Goal: Information Seeking & Learning: Learn about a topic

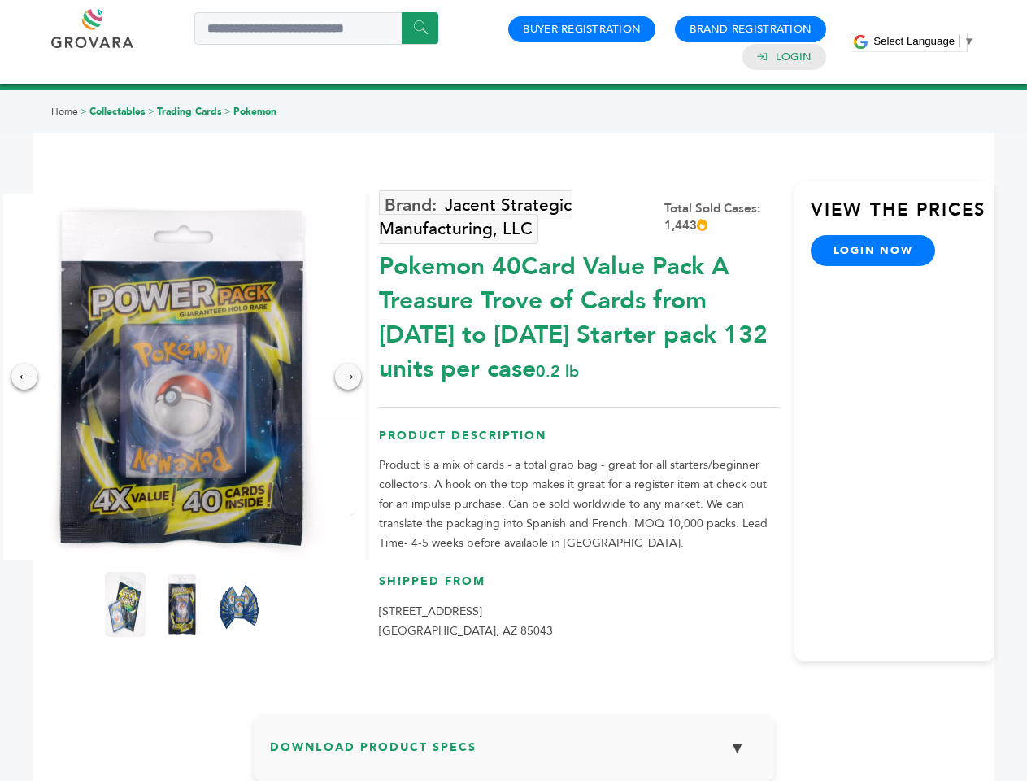
click at [924, 41] on span "Select Language" at bounding box center [914, 41] width 81 height 12
click at [182, 377] on img at bounding box center [182, 377] width 366 height 366
click at [0, 0] on div "×" at bounding box center [0, 0] width 0 height 0
click at [348, 377] on div "→" at bounding box center [348, 377] width 26 height 26
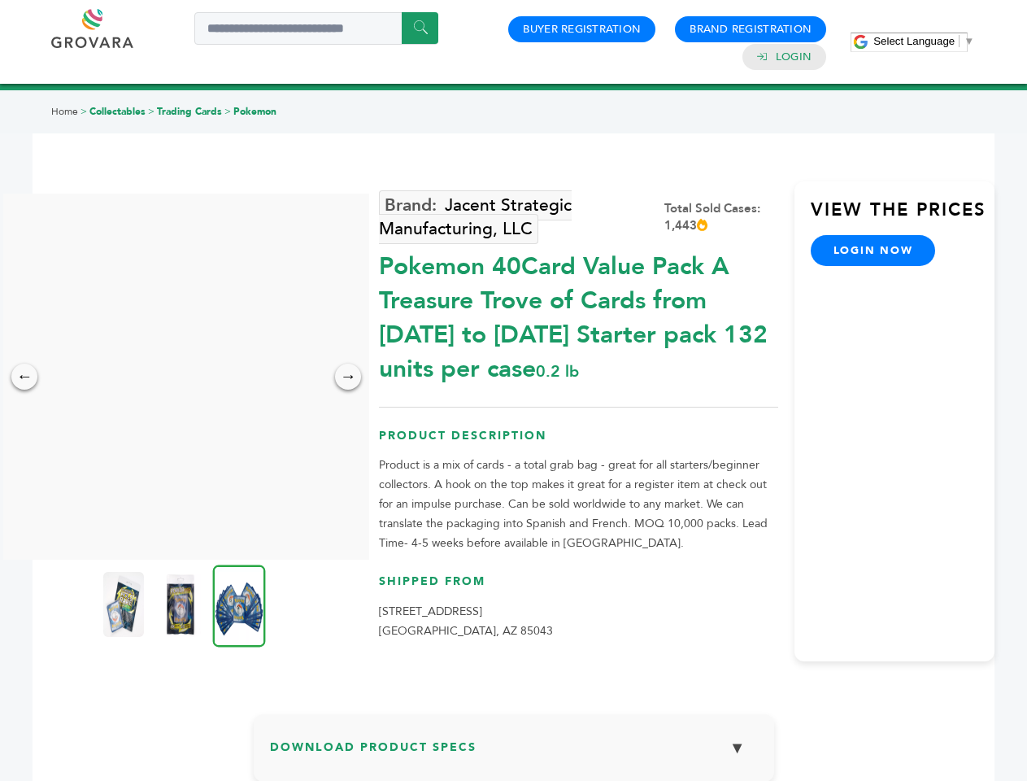
click at [125, 604] on img at bounding box center [123, 604] width 41 height 65
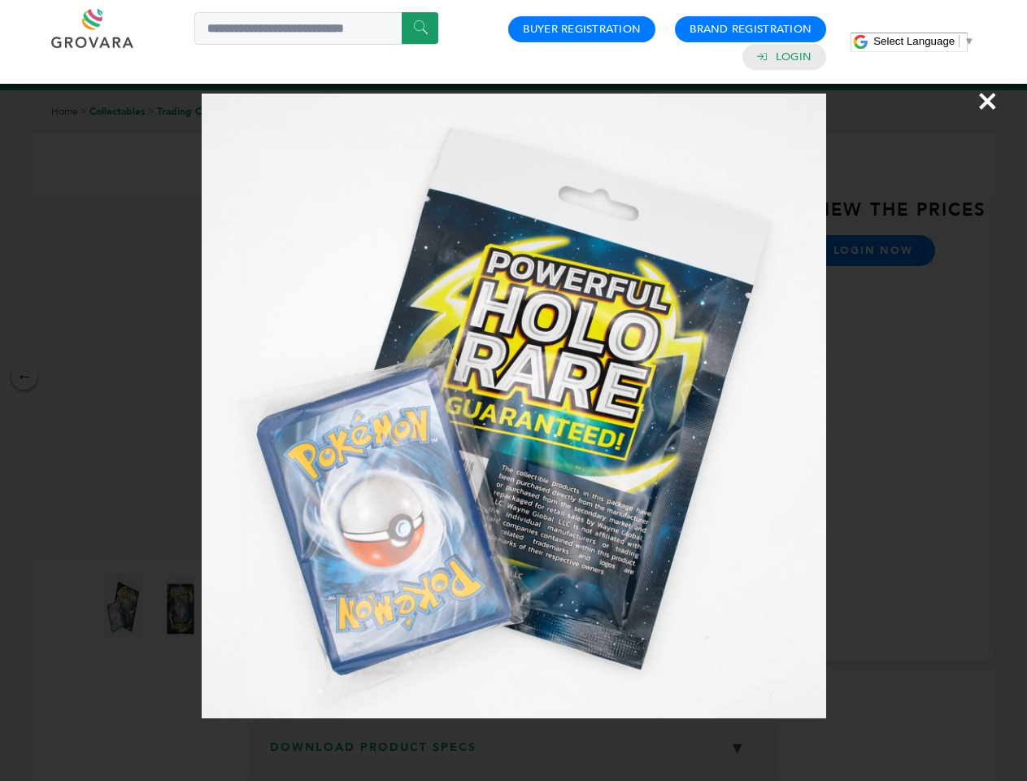
click at [182, 604] on div "×" at bounding box center [513, 390] width 1027 height 781
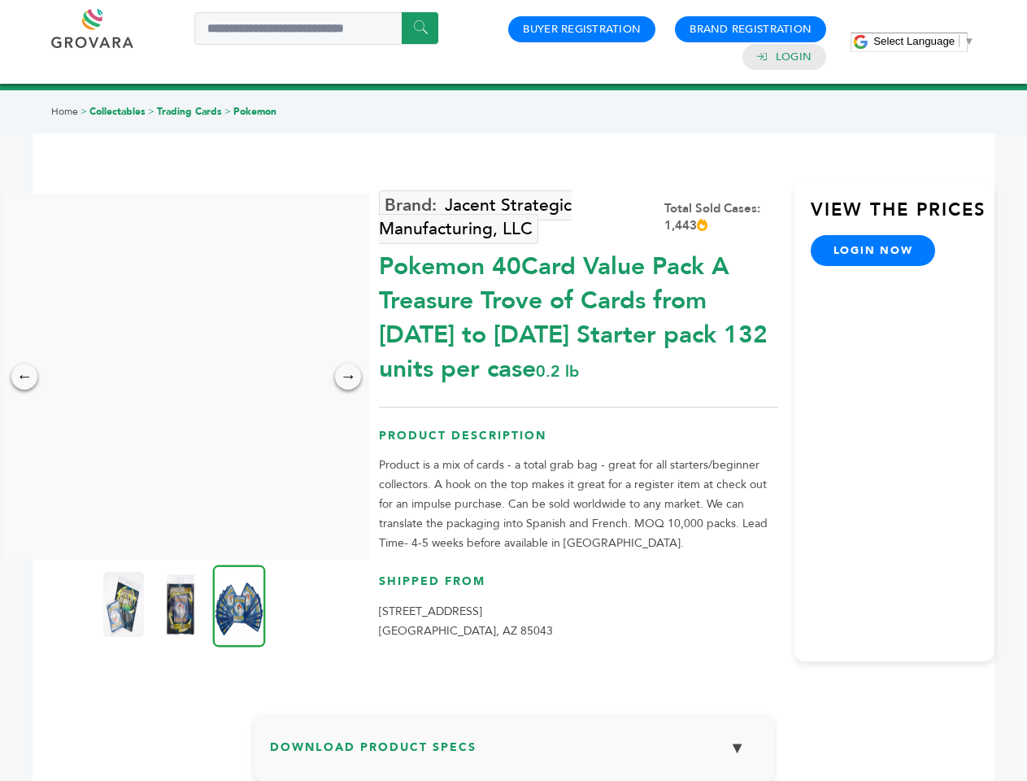
click at [239, 604] on img at bounding box center [239, 606] width 53 height 82
click at [0, 0] on div "×" at bounding box center [0, 0] width 0 height 0
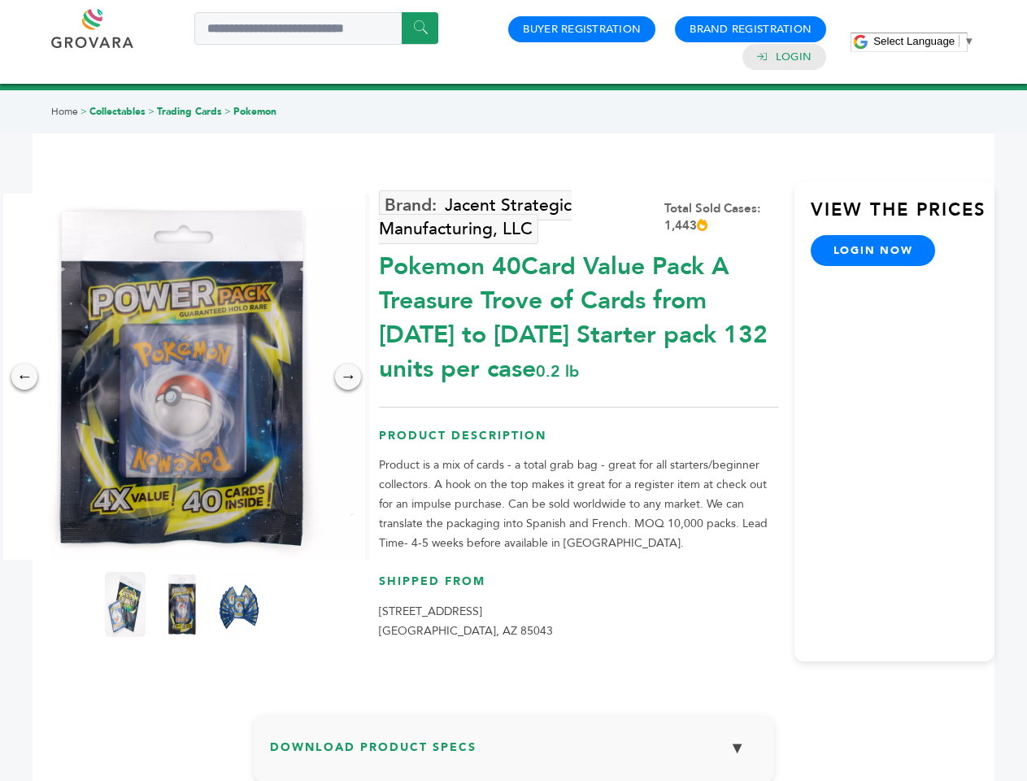
click at [924, 41] on span "Select Language" at bounding box center [914, 41] width 81 height 12
click at [182, 377] on img at bounding box center [182, 377] width 366 height 366
click at [0, 0] on div "×" at bounding box center [0, 0] width 0 height 0
click at [348, 377] on div "→" at bounding box center [348, 377] width 26 height 26
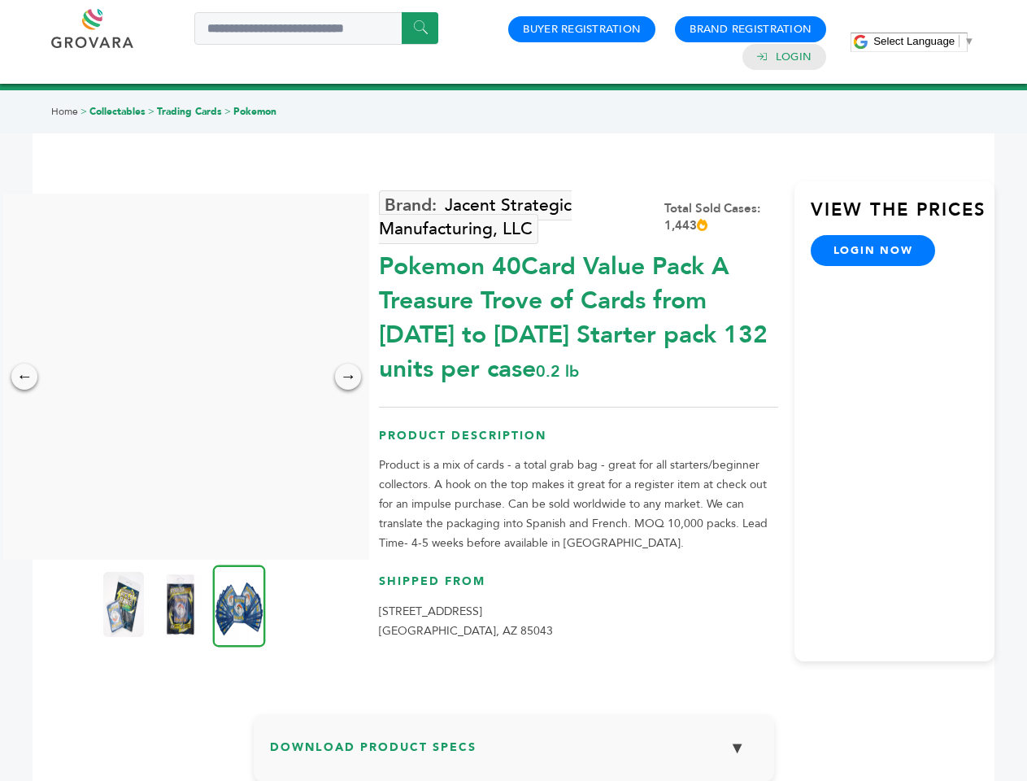
click at [125, 604] on img at bounding box center [123, 604] width 41 height 65
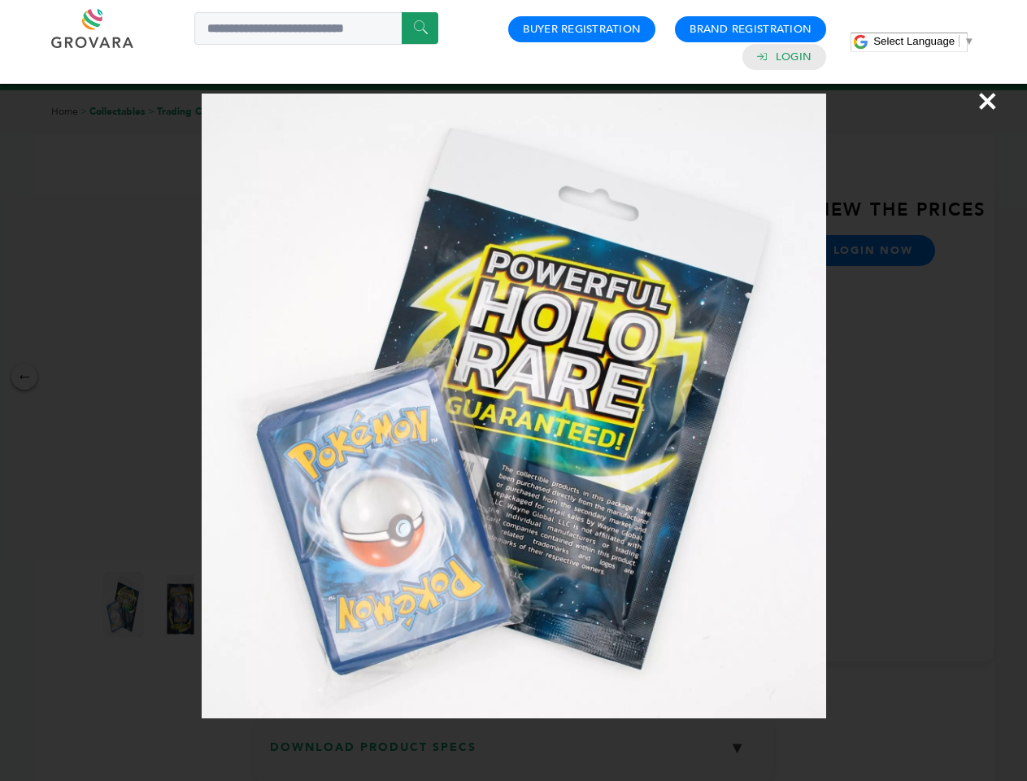
click at [182, 604] on div "×" at bounding box center [513, 390] width 1027 height 781
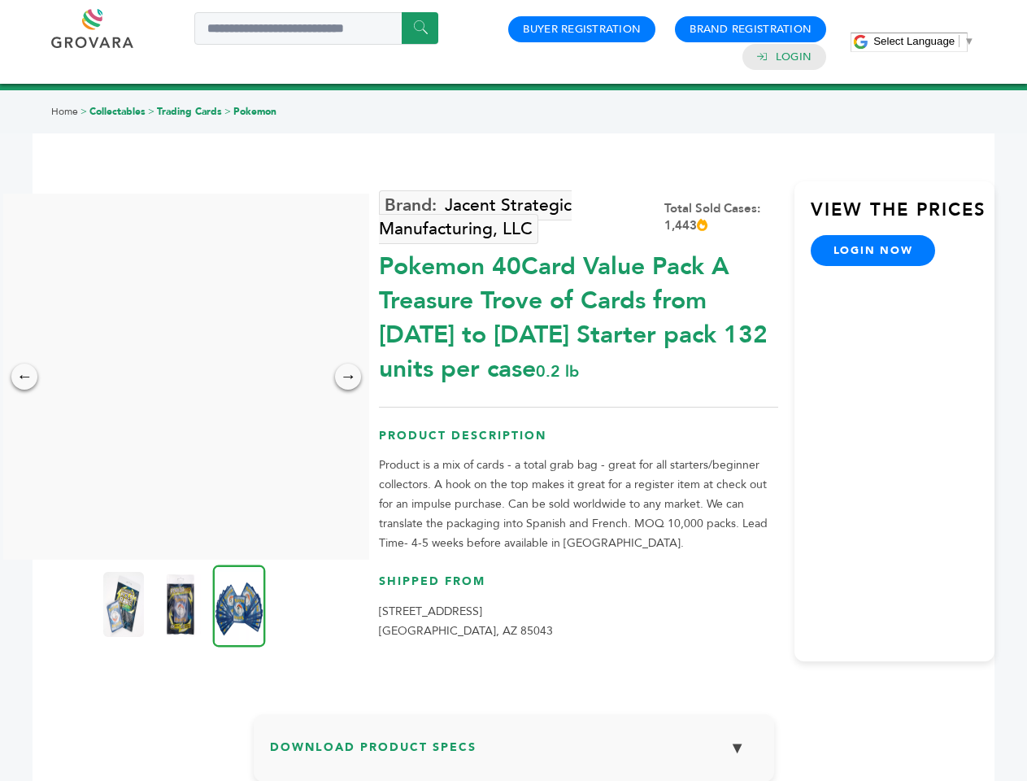
click at [239, 604] on img at bounding box center [239, 606] width 53 height 82
click at [0, 0] on div "×" at bounding box center [0, 0] width 0 height 0
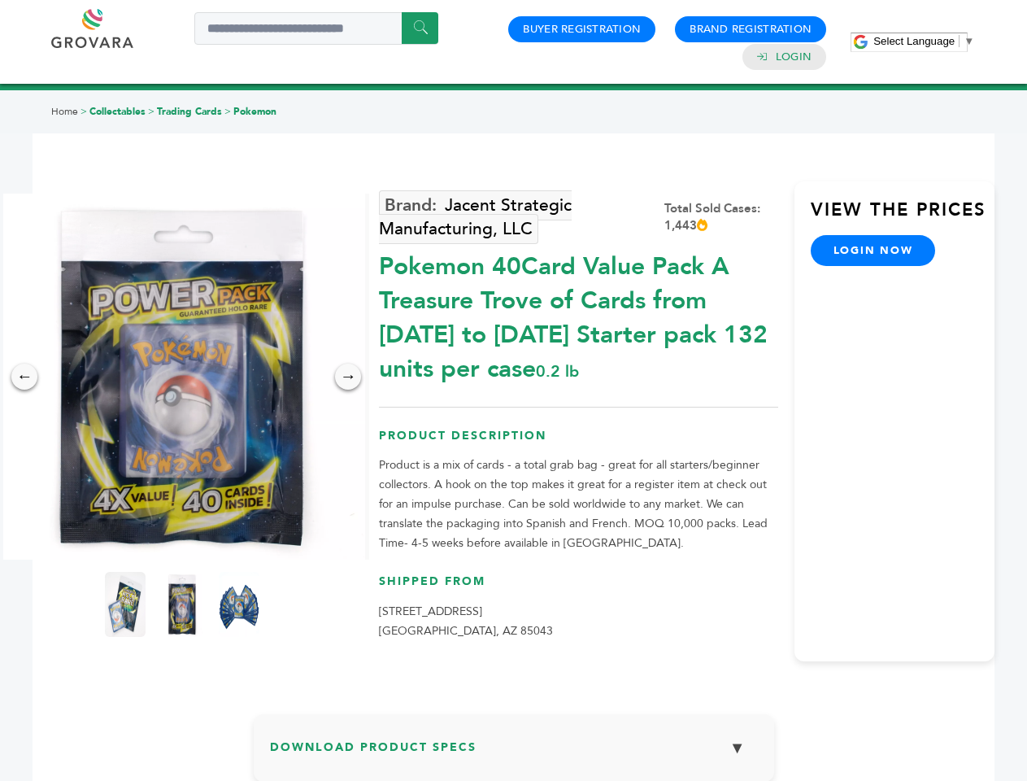
click at [924, 41] on span "Select Language" at bounding box center [914, 41] width 81 height 12
click at [182, 377] on img at bounding box center [182, 377] width 366 height 366
click at [0, 0] on div "×" at bounding box center [0, 0] width 0 height 0
click at [348, 377] on div "→" at bounding box center [348, 377] width 26 height 26
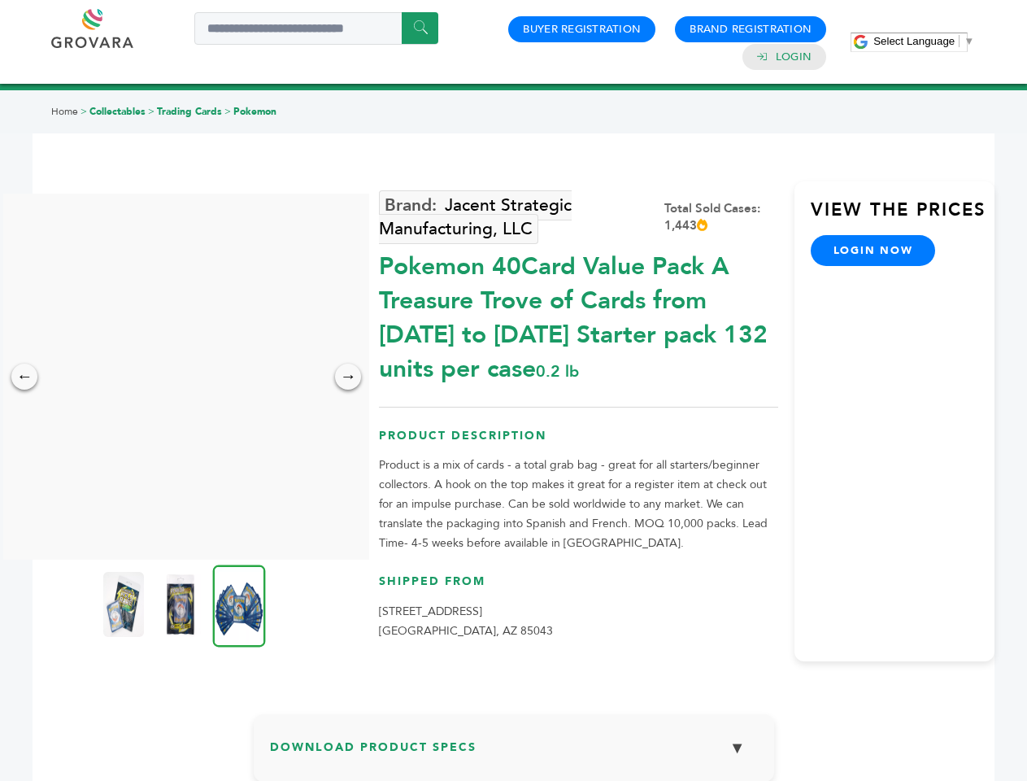
click at [125, 604] on img at bounding box center [123, 604] width 41 height 65
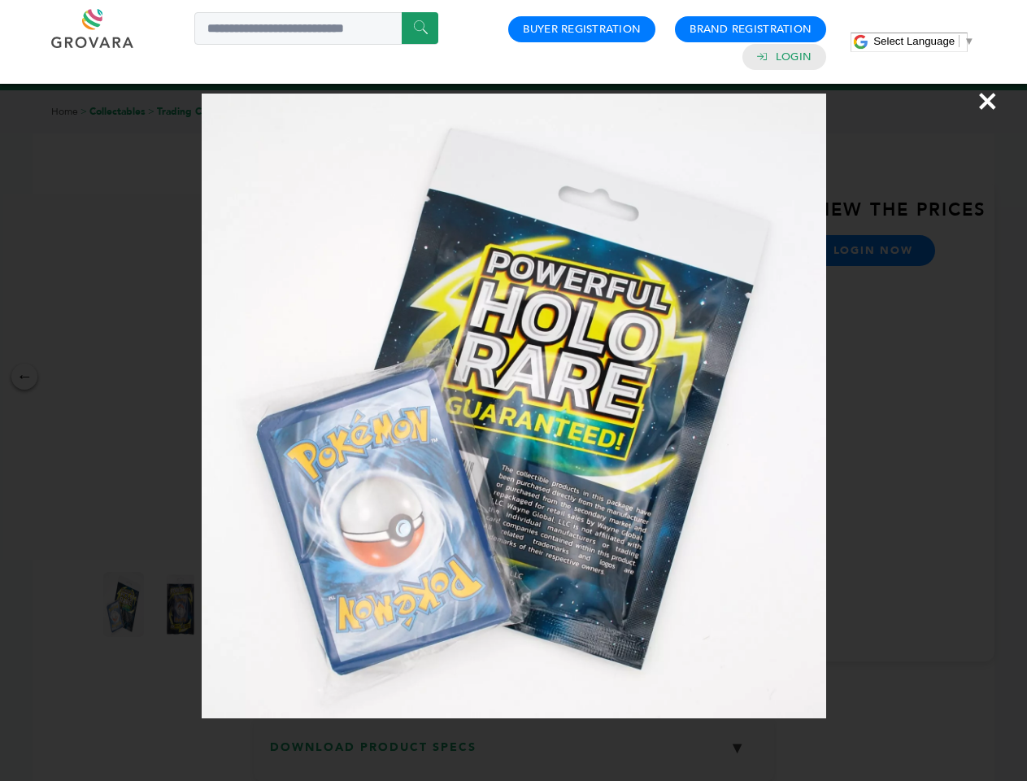
click at [182, 604] on div "×" at bounding box center [513, 390] width 1027 height 781
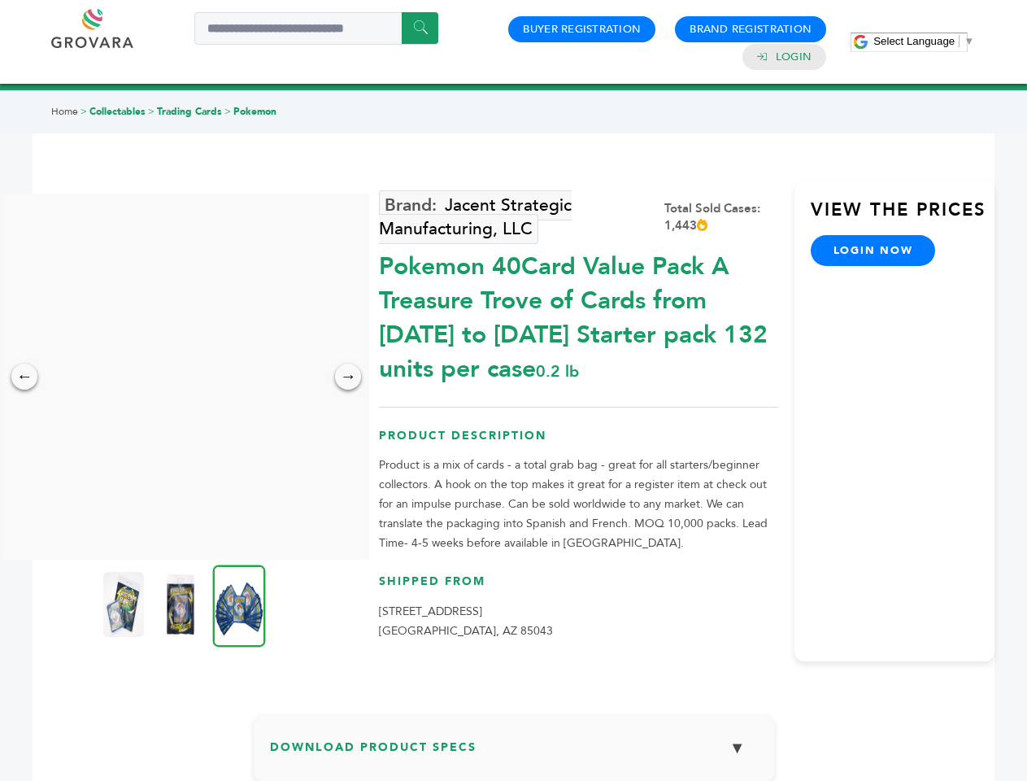
click at [239, 604] on img at bounding box center [239, 606] width 53 height 82
click at [0, 0] on div "×" at bounding box center [0, 0] width 0 height 0
